Goal: Find specific page/section: Find specific page/section

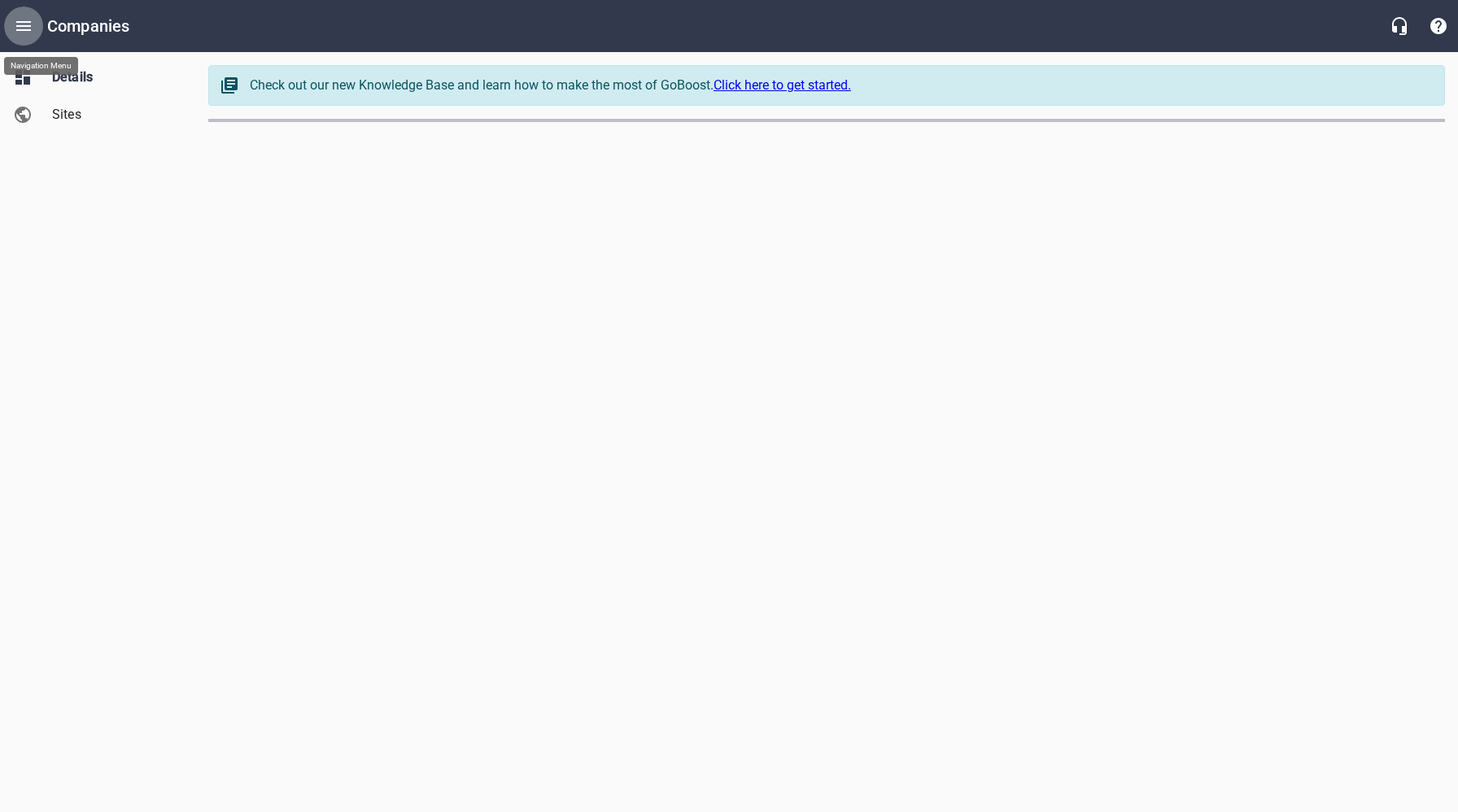
click at [33, 22] on icon "Open drawer" at bounding box center [23, 26] width 20 height 20
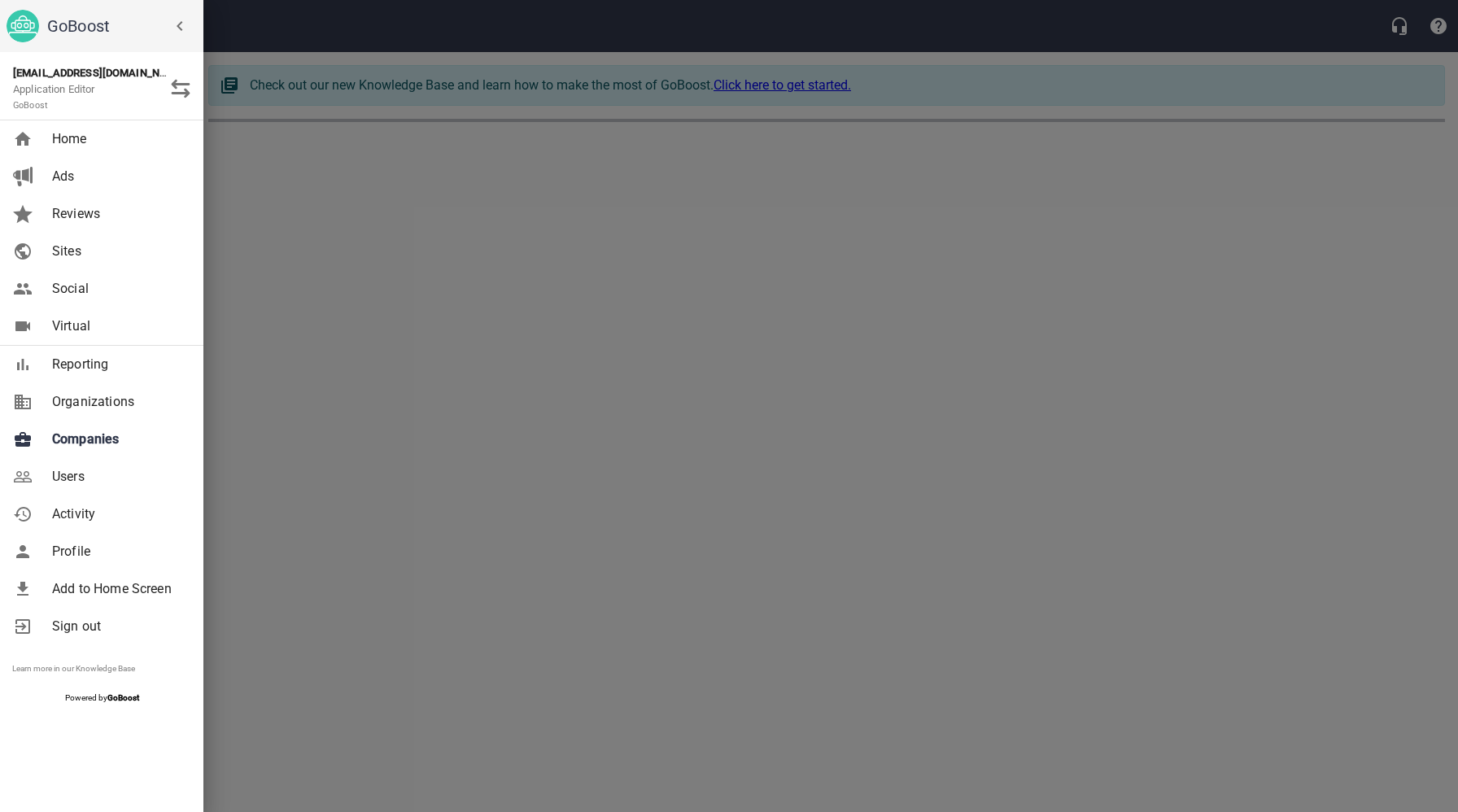
select select "[US_STATE]"
select select "62"
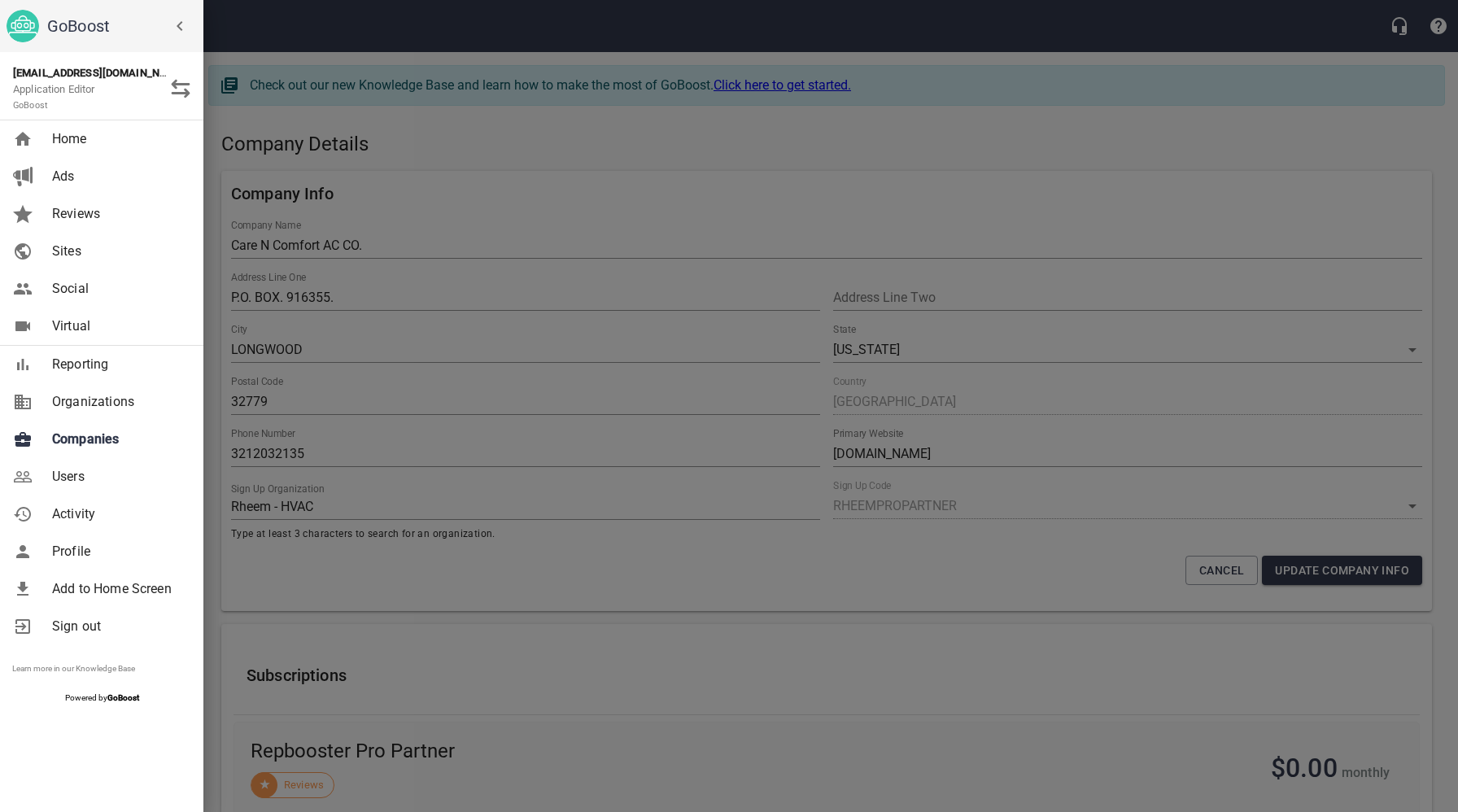
click at [104, 438] on span "Companies" at bounding box center [118, 439] width 132 height 20
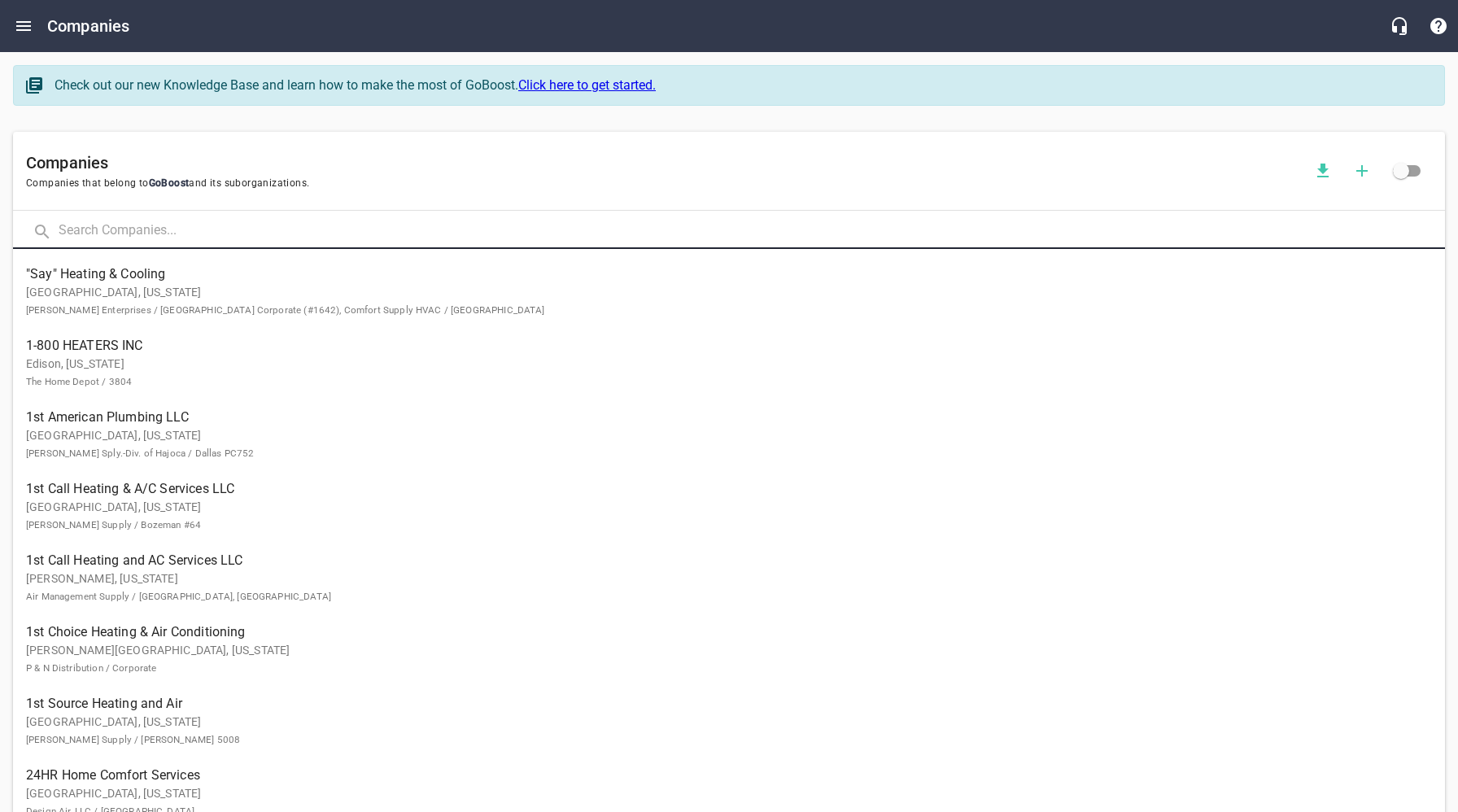
click at [202, 237] on input "text" at bounding box center [752, 231] width 1387 height 35
type input "[PERSON_NAME]"
click button at bounding box center [0, 0] width 0 height 0
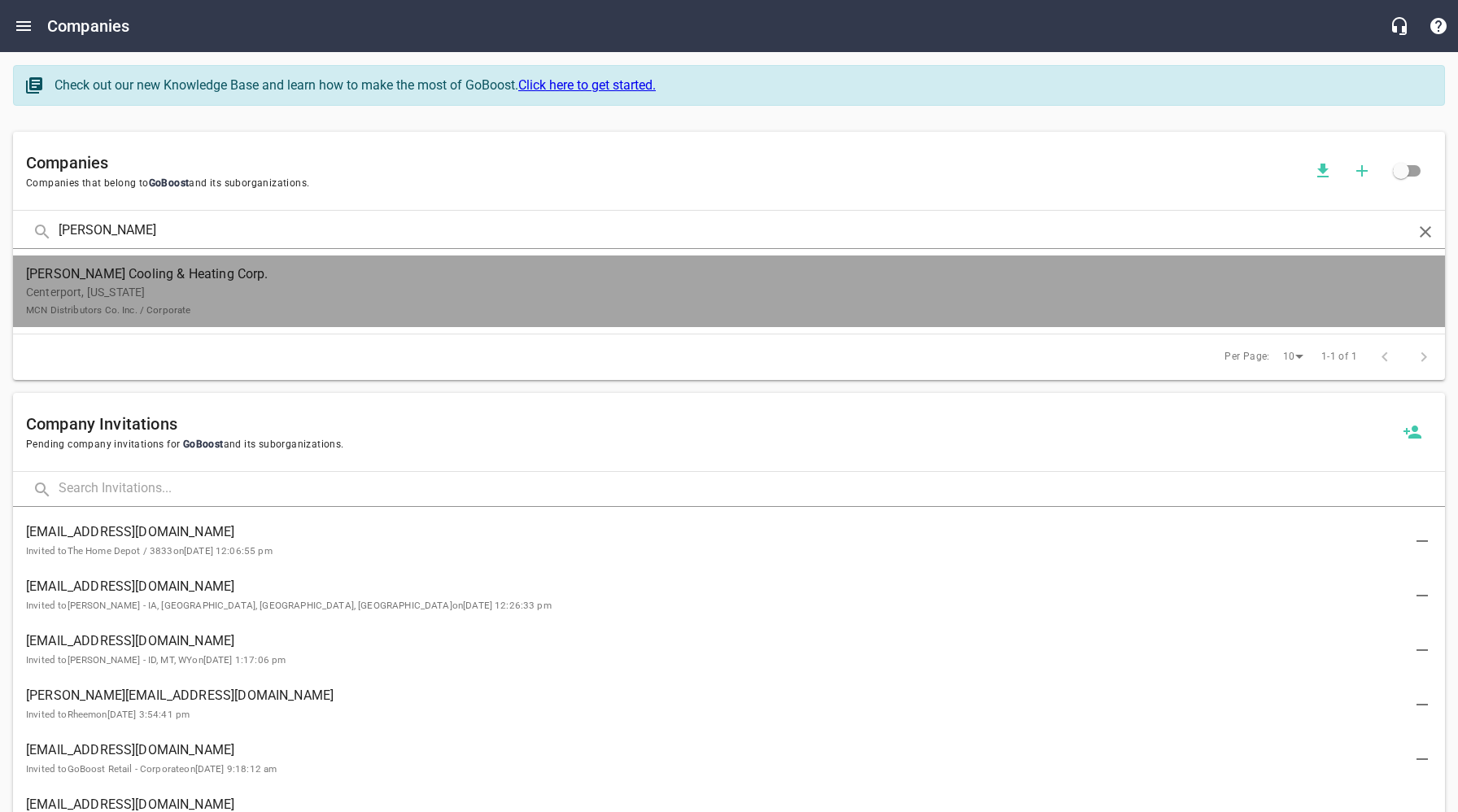
click at [200, 292] on p "Centerport, [US_STATE] MCN Distributors Co. Inc. / Corporate" at bounding box center [716, 301] width 1380 height 34
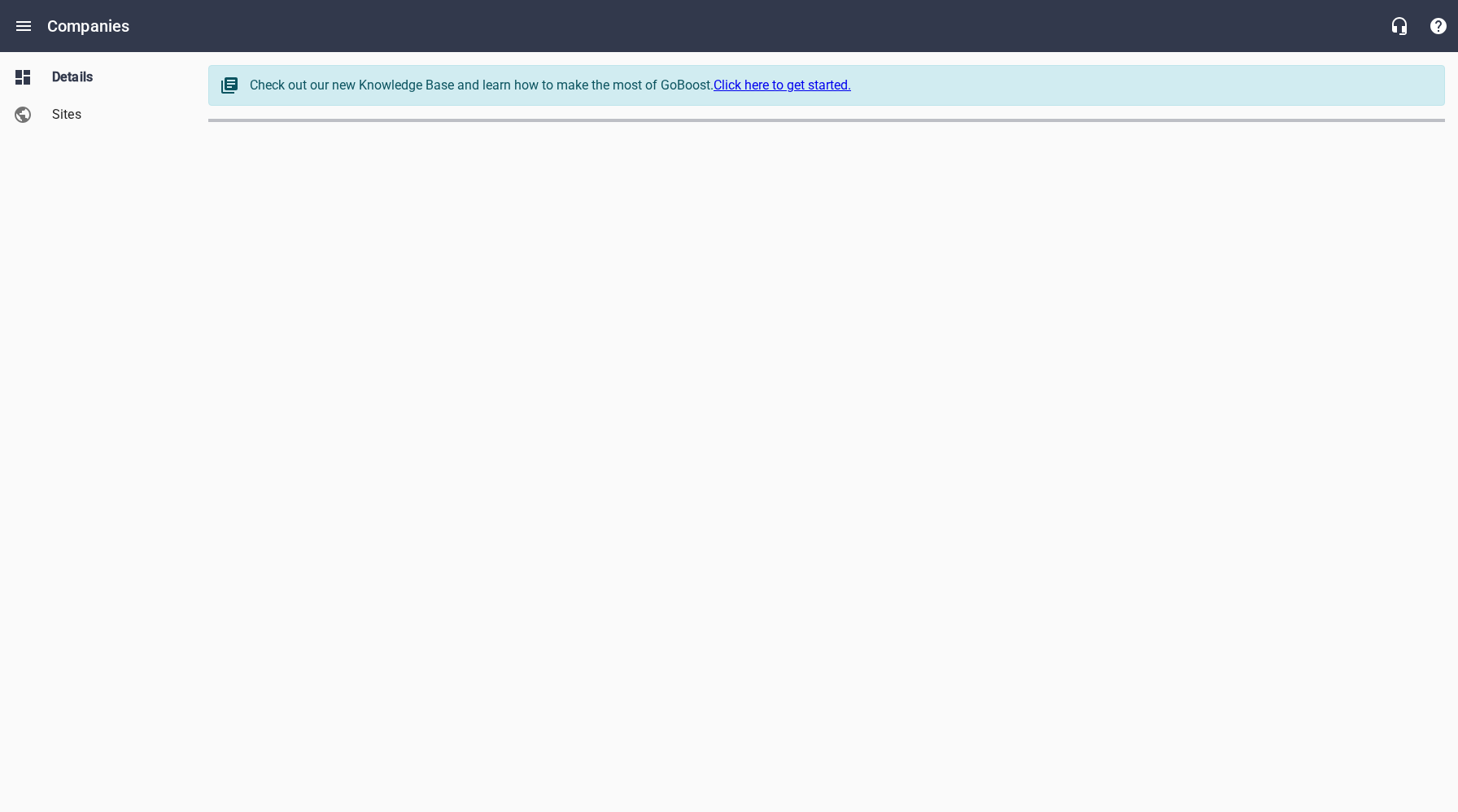
select select "[US_STATE]"
select select "62"
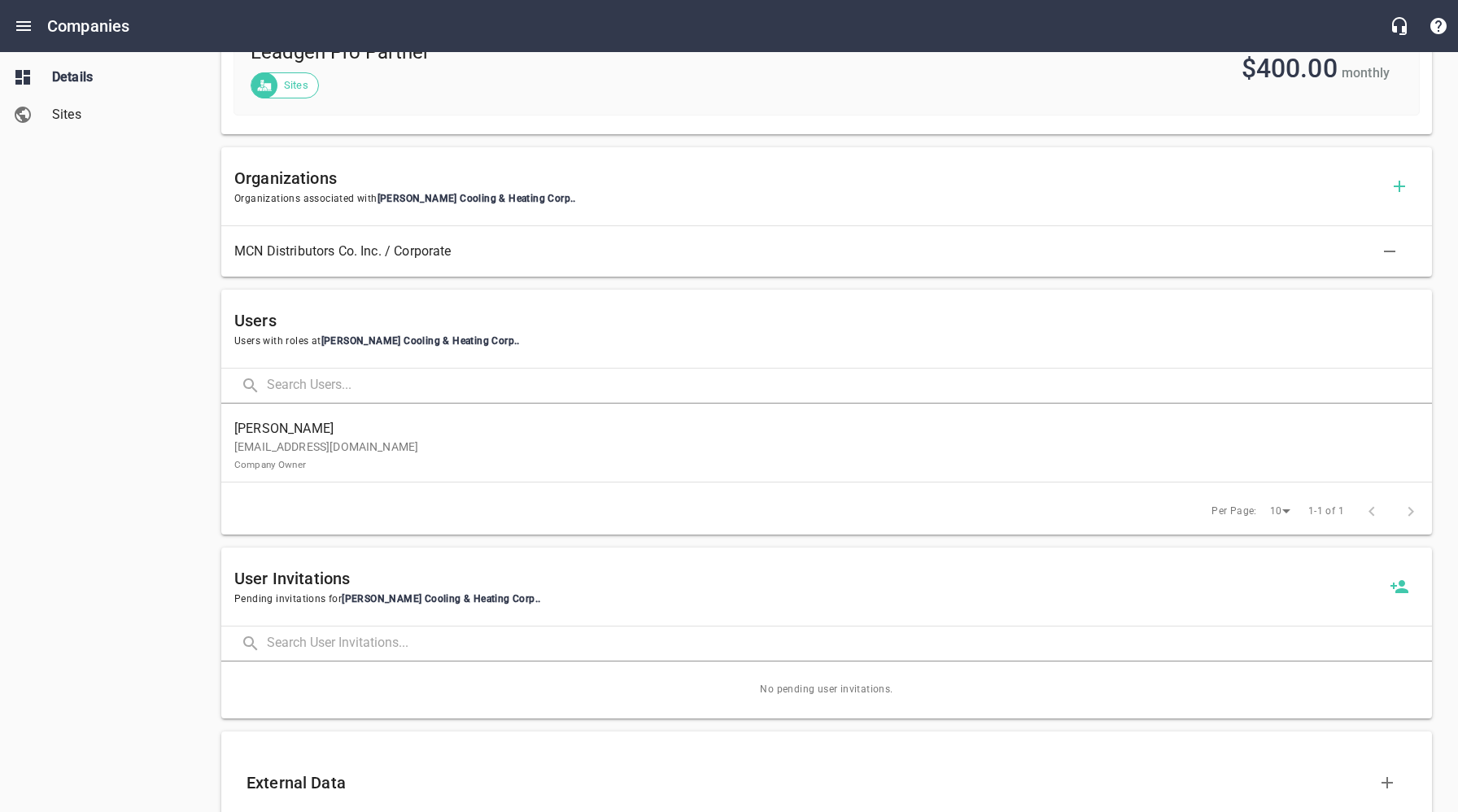
scroll to position [795, 0]
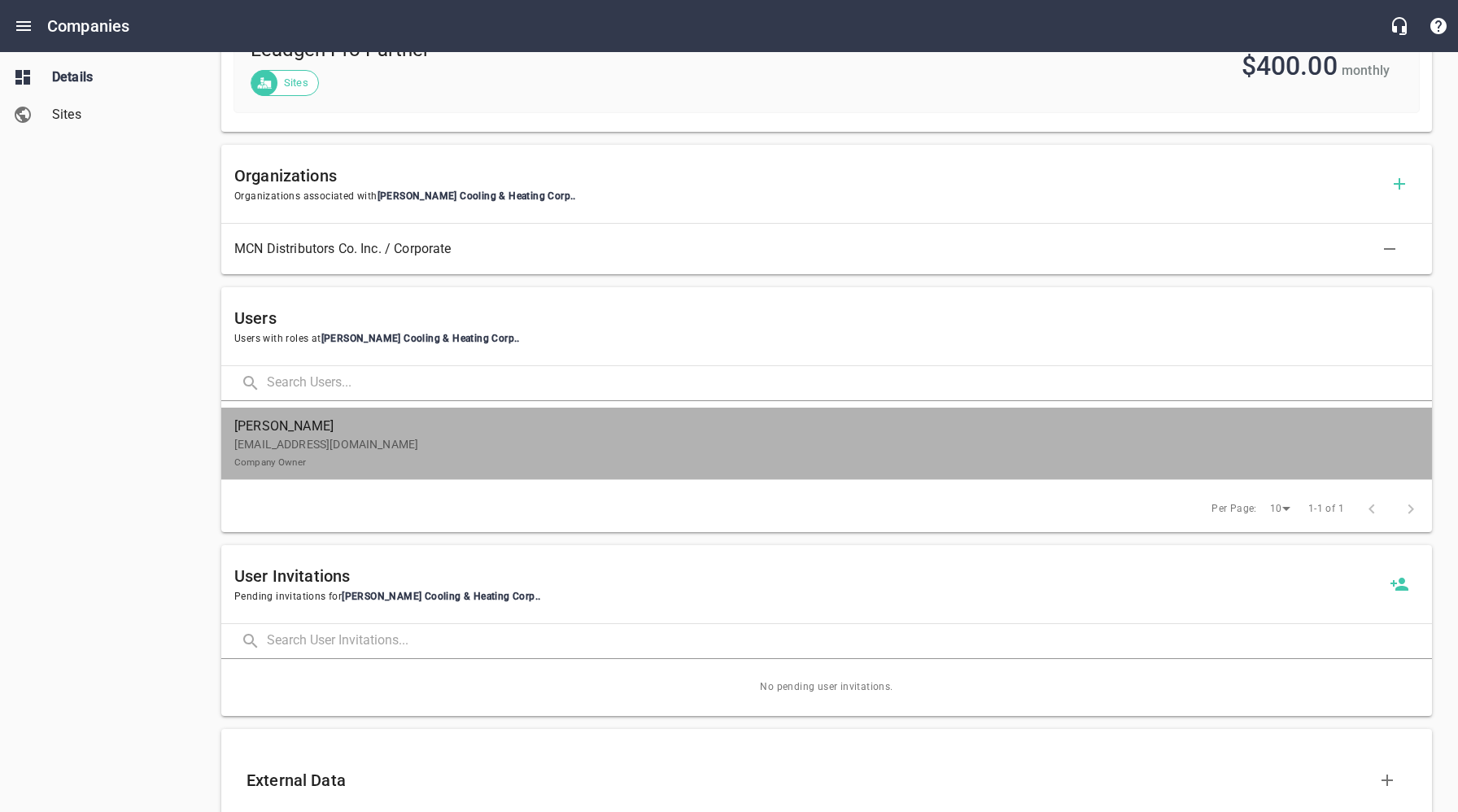
click at [323, 450] on p "[EMAIL_ADDRESS][DOMAIN_NAME] Company Owner" at bounding box center [820, 453] width 1172 height 34
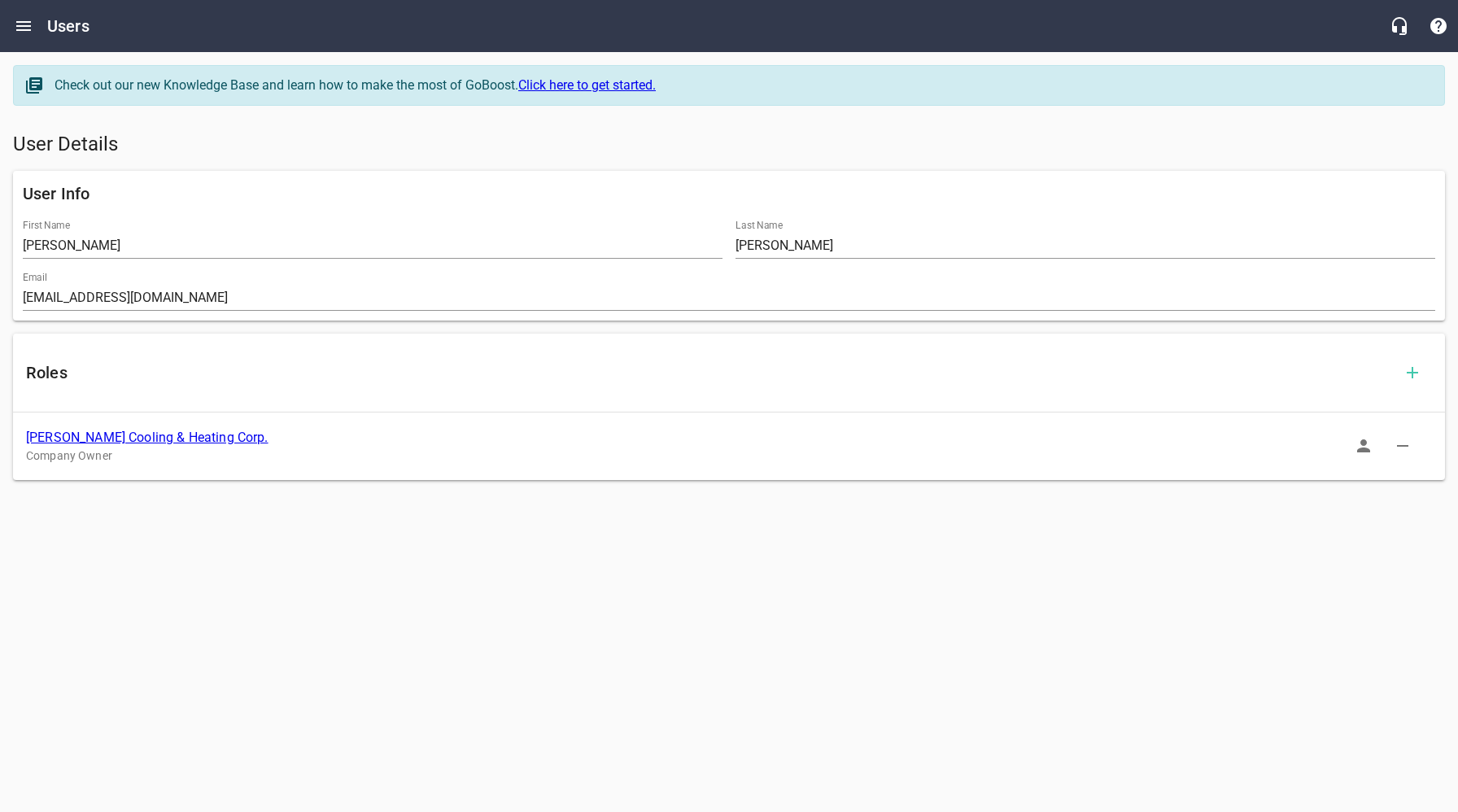
click at [1358, 452] on icon "button" at bounding box center [1363, 446] width 13 height 13
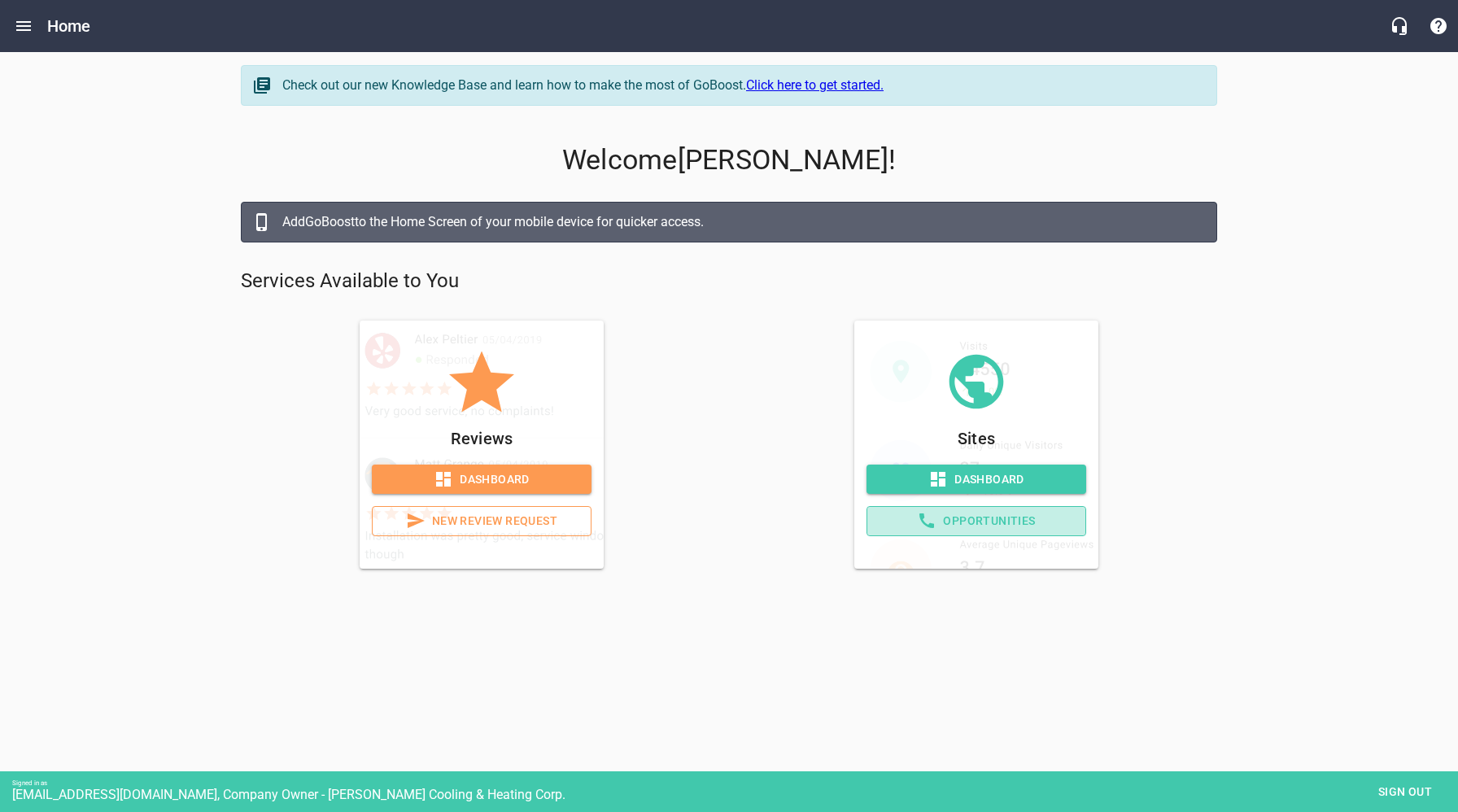
click at [977, 524] on span "Opportunities" at bounding box center [975, 521] width 192 height 21
